Goal: Information Seeking & Learning: Learn about a topic

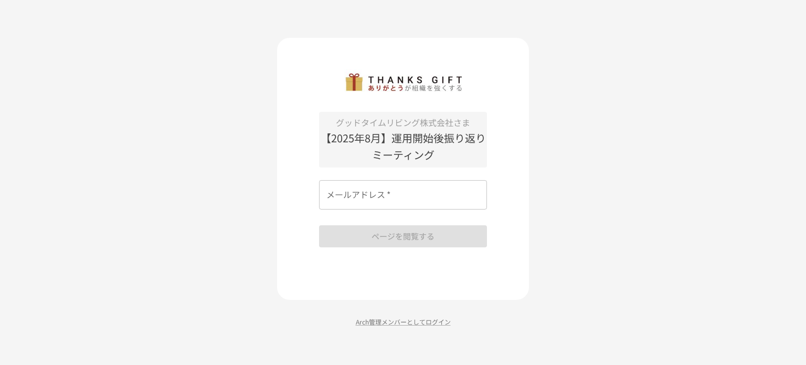
click at [353, 200] on input "メールアドレス   *" at bounding box center [403, 194] width 168 height 29
type input "**********"
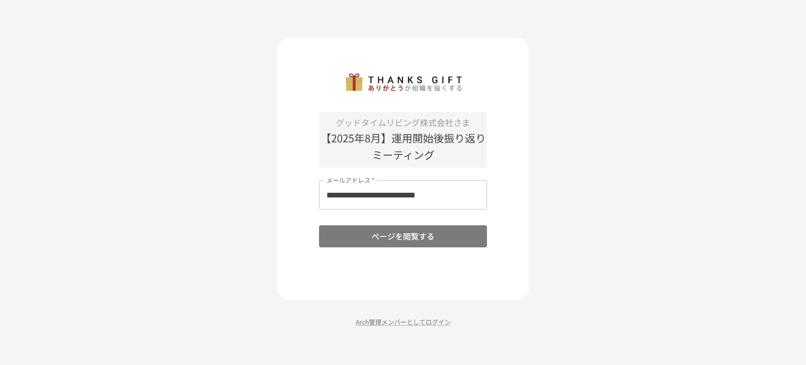
click at [385, 241] on button "ページを閲覧する" at bounding box center [403, 236] width 168 height 22
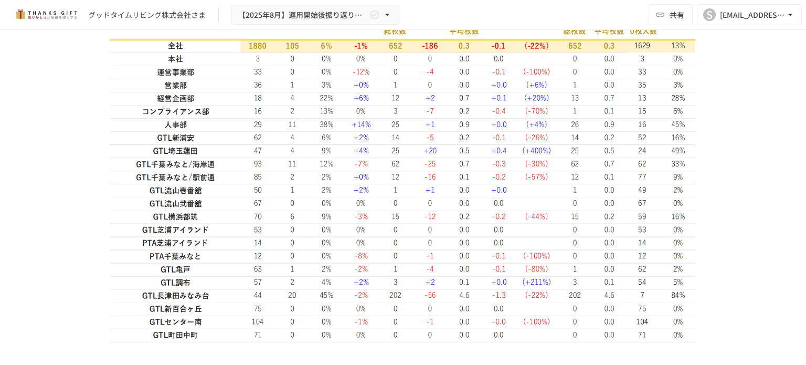
scroll to position [1102, 0]
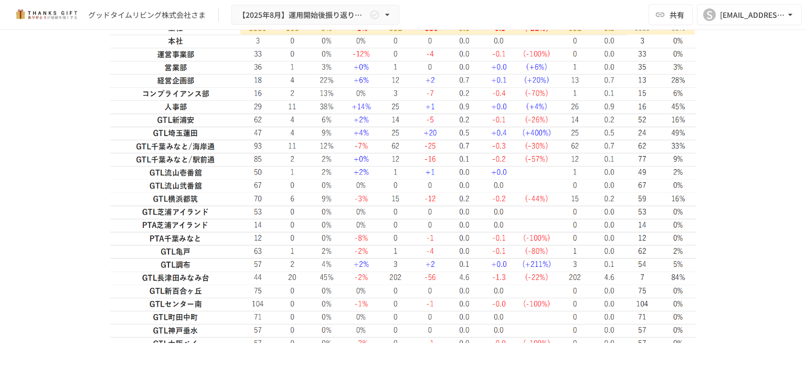
drag, startPoint x: 315, startPoint y: 146, endPoint x: 332, endPoint y: 146, distance: 17.3
click at [332, 146] on img at bounding box center [403, 250] width 586 height 543
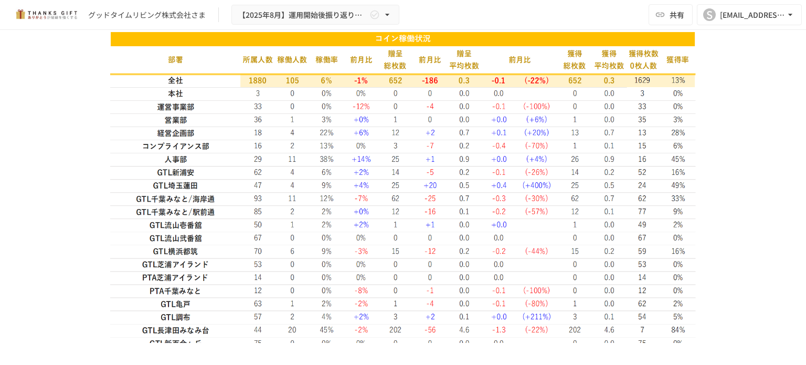
drag, startPoint x: 139, startPoint y: 198, endPoint x: 208, endPoint y: 198, distance: 68.8
click at [207, 198] on img at bounding box center [403, 302] width 586 height 543
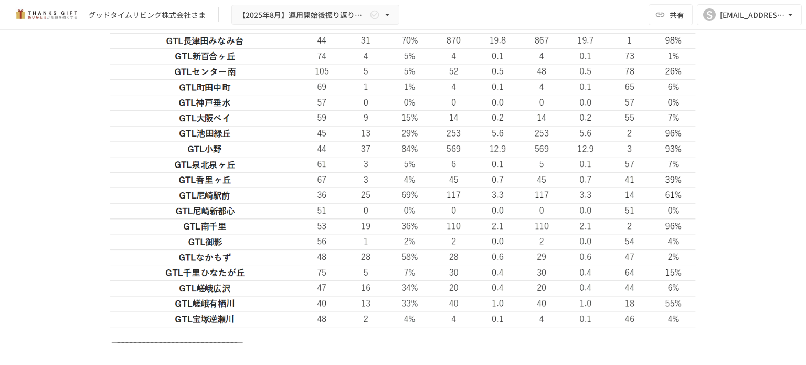
scroll to position [3202, 0]
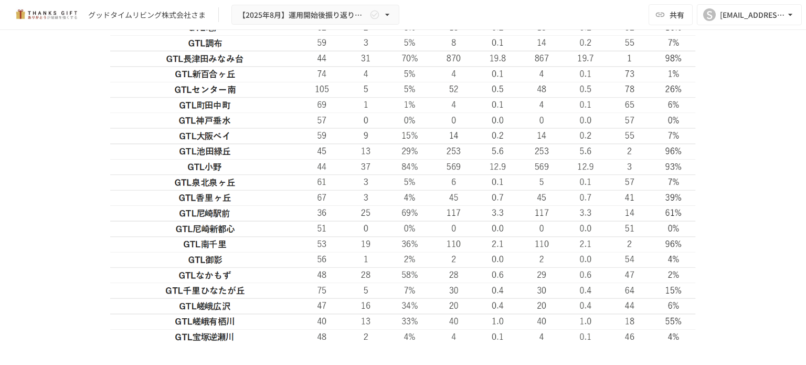
drag, startPoint x: 395, startPoint y: 253, endPoint x: 417, endPoint y: 254, distance: 22.1
click at [417, 254] on img at bounding box center [403, 26] width 586 height 638
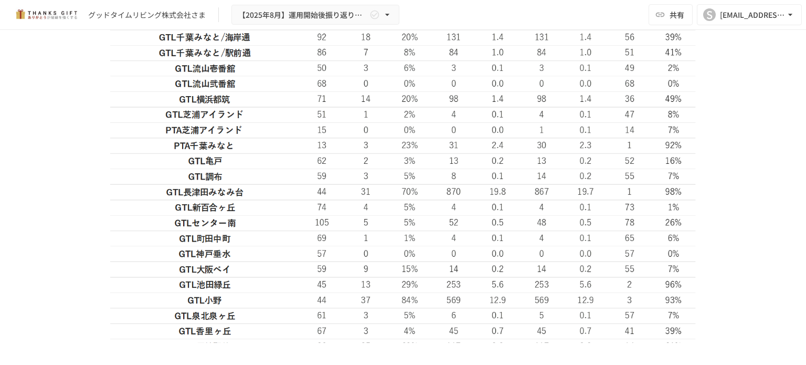
scroll to position [3044, 0]
